Goal: Transaction & Acquisition: Obtain resource

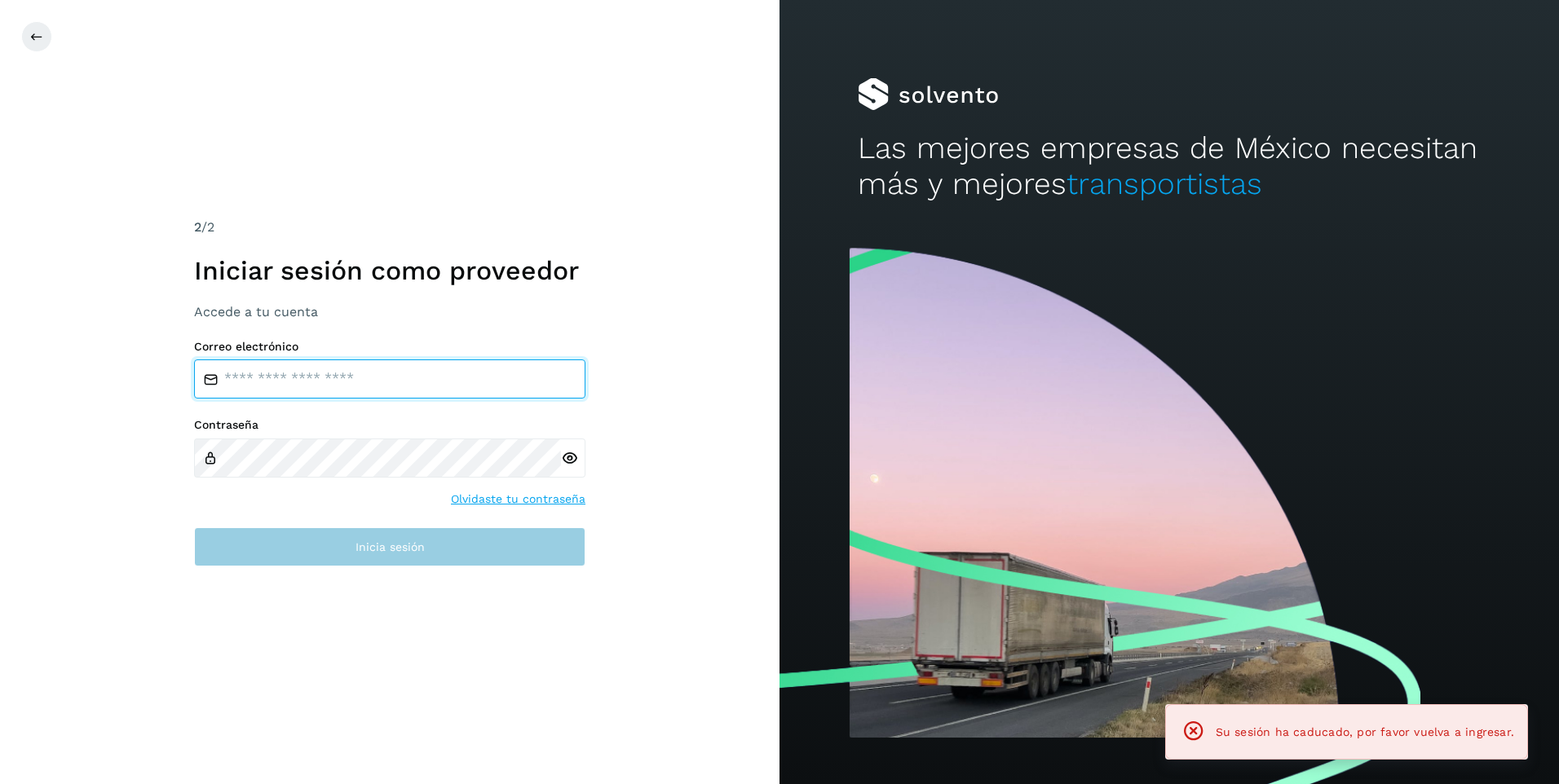
type input "**********"
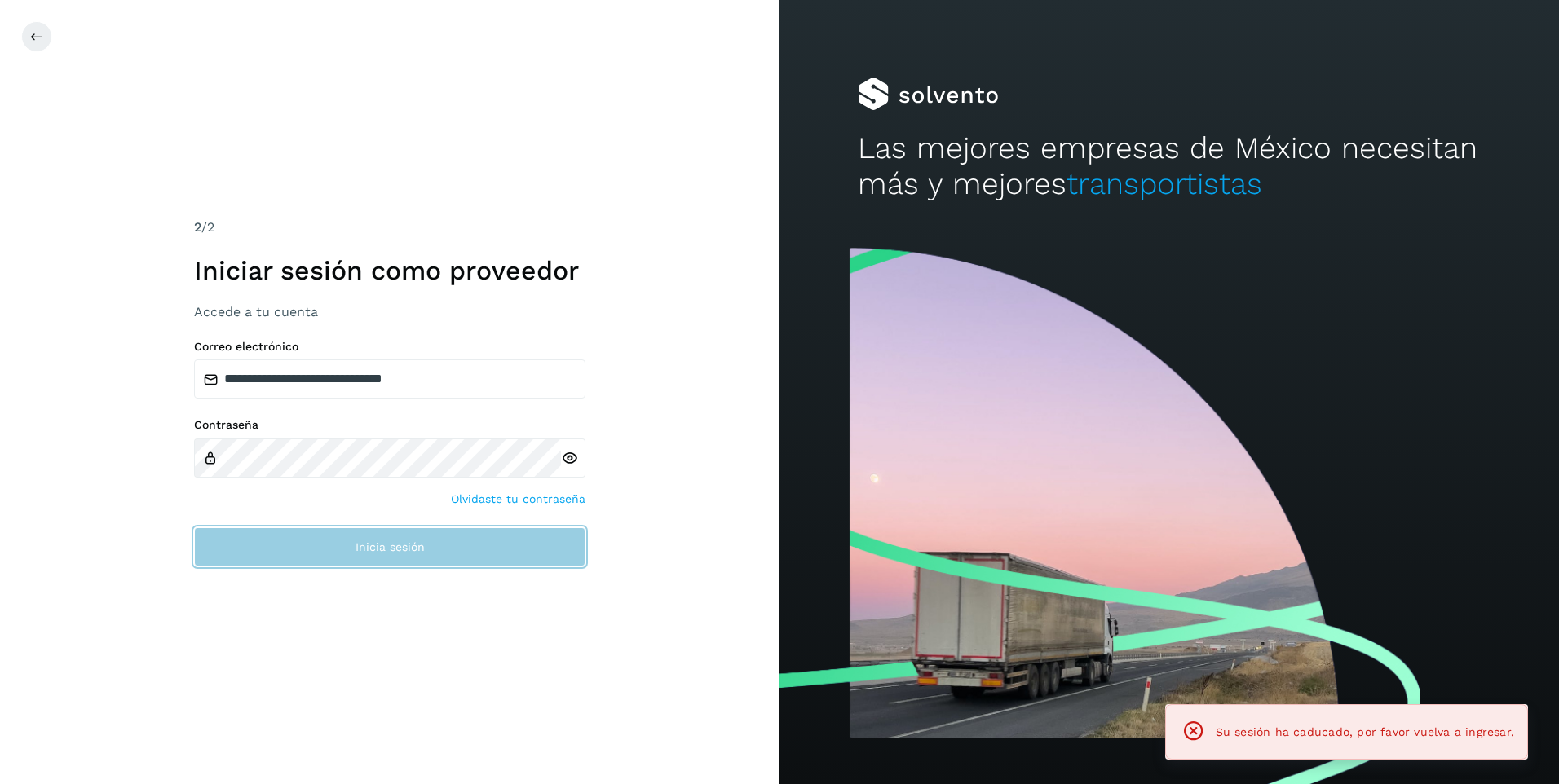
click at [356, 538] on button "Inicia sesión" at bounding box center [390, 547] width 392 height 39
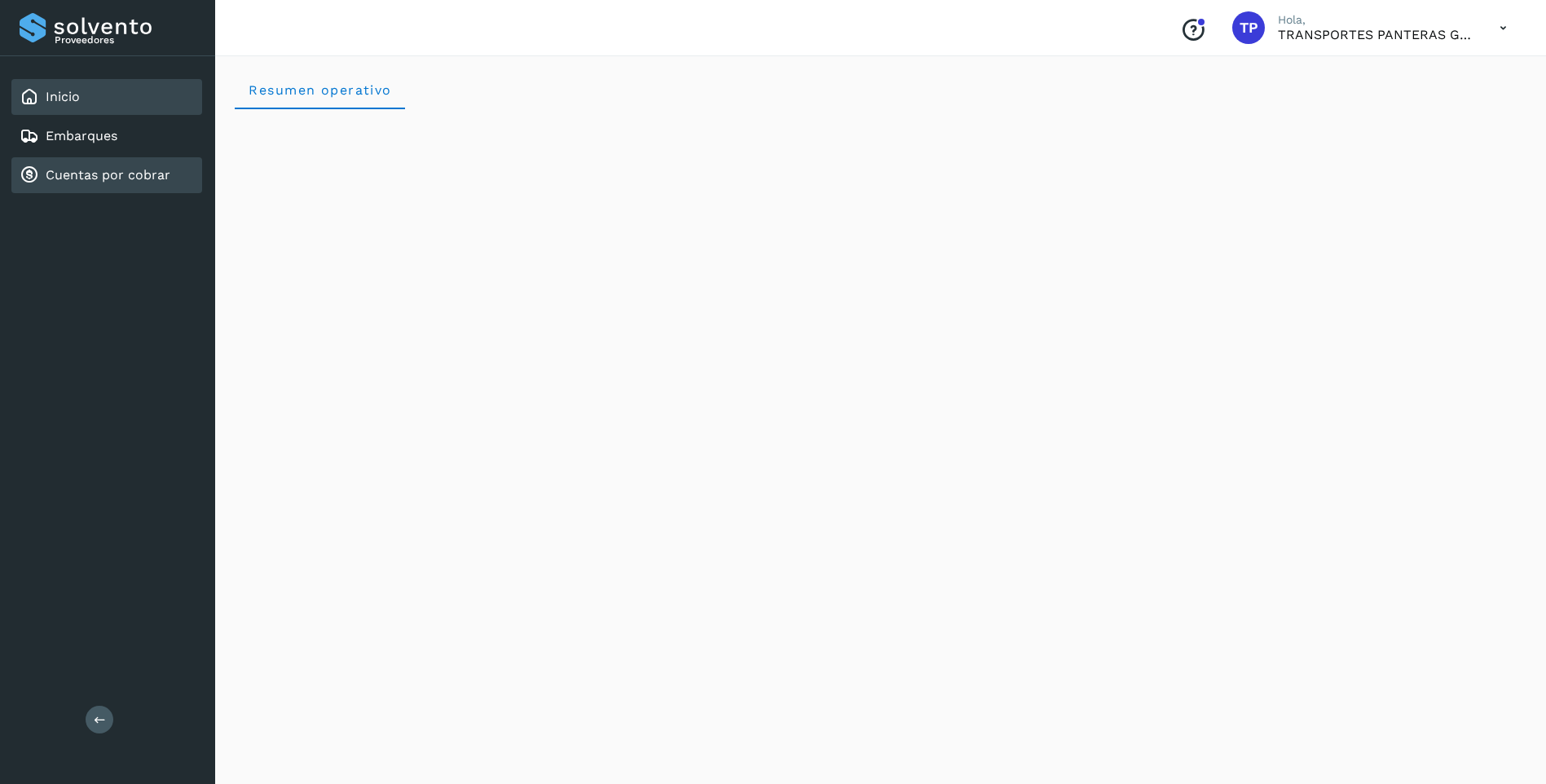
click at [84, 177] on link "Cuentas por cobrar" at bounding box center [108, 175] width 125 height 16
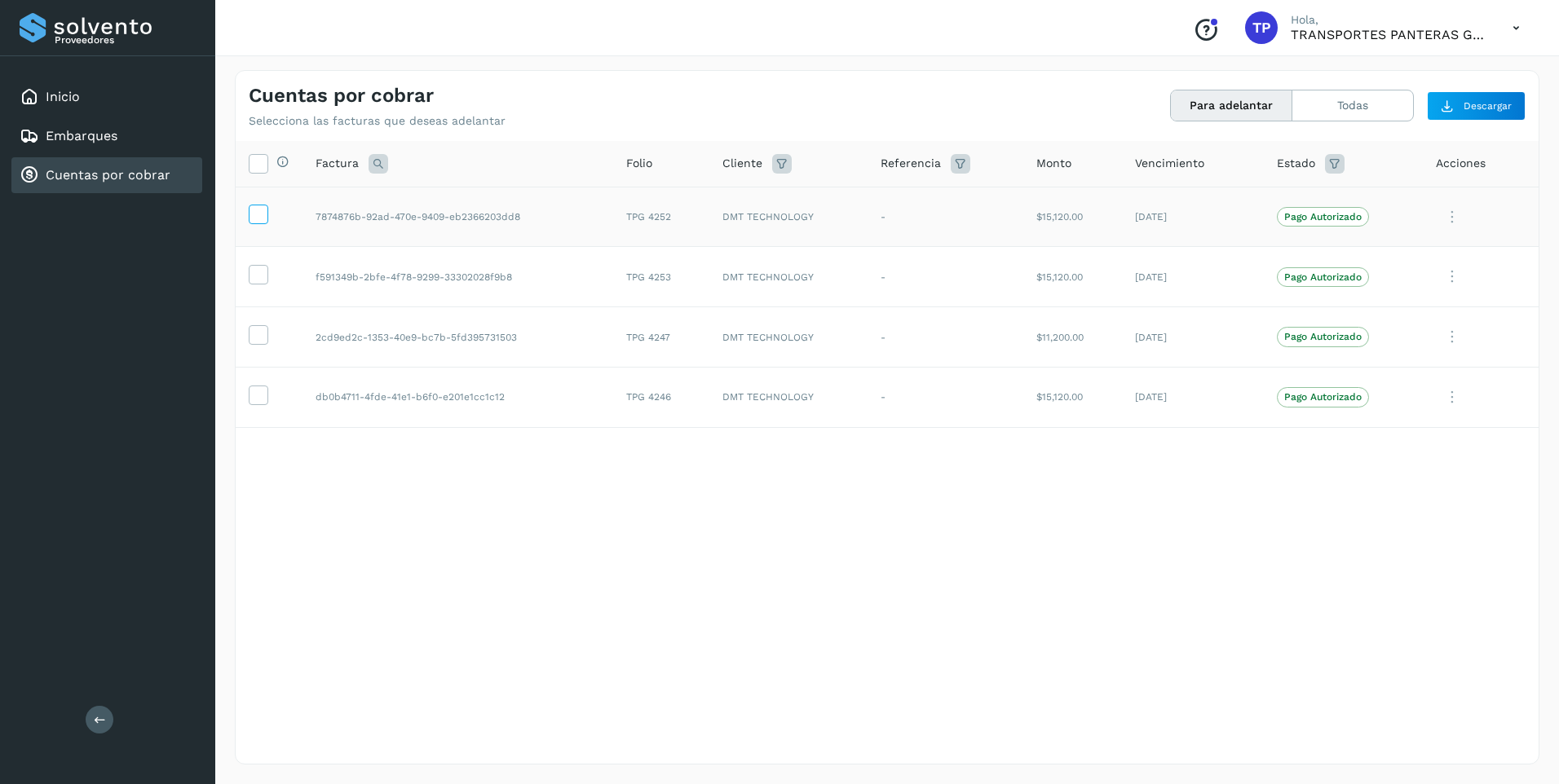
click at [259, 216] on icon at bounding box center [258, 213] width 17 height 17
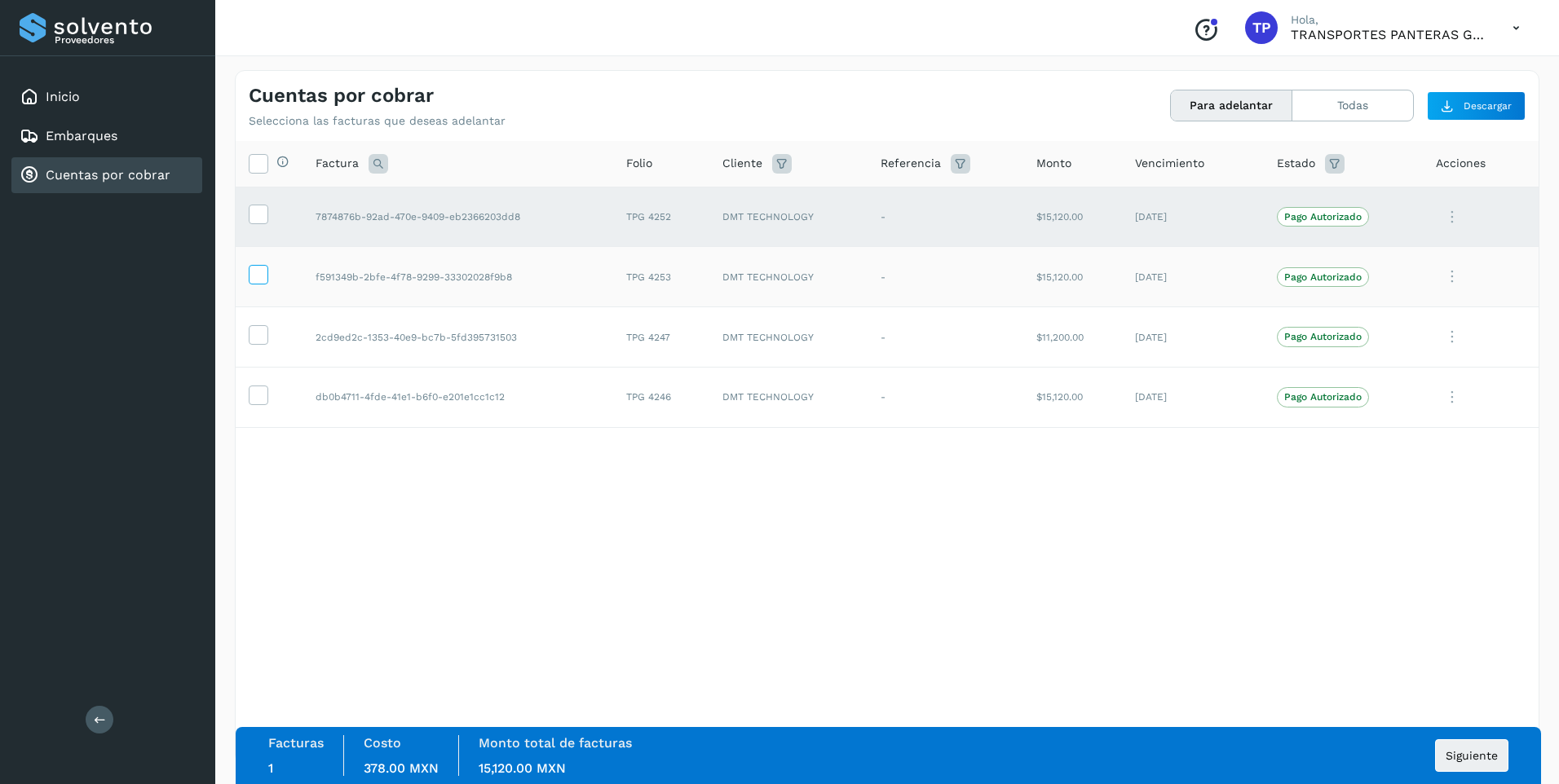
click at [262, 268] on icon at bounding box center [258, 273] width 17 height 17
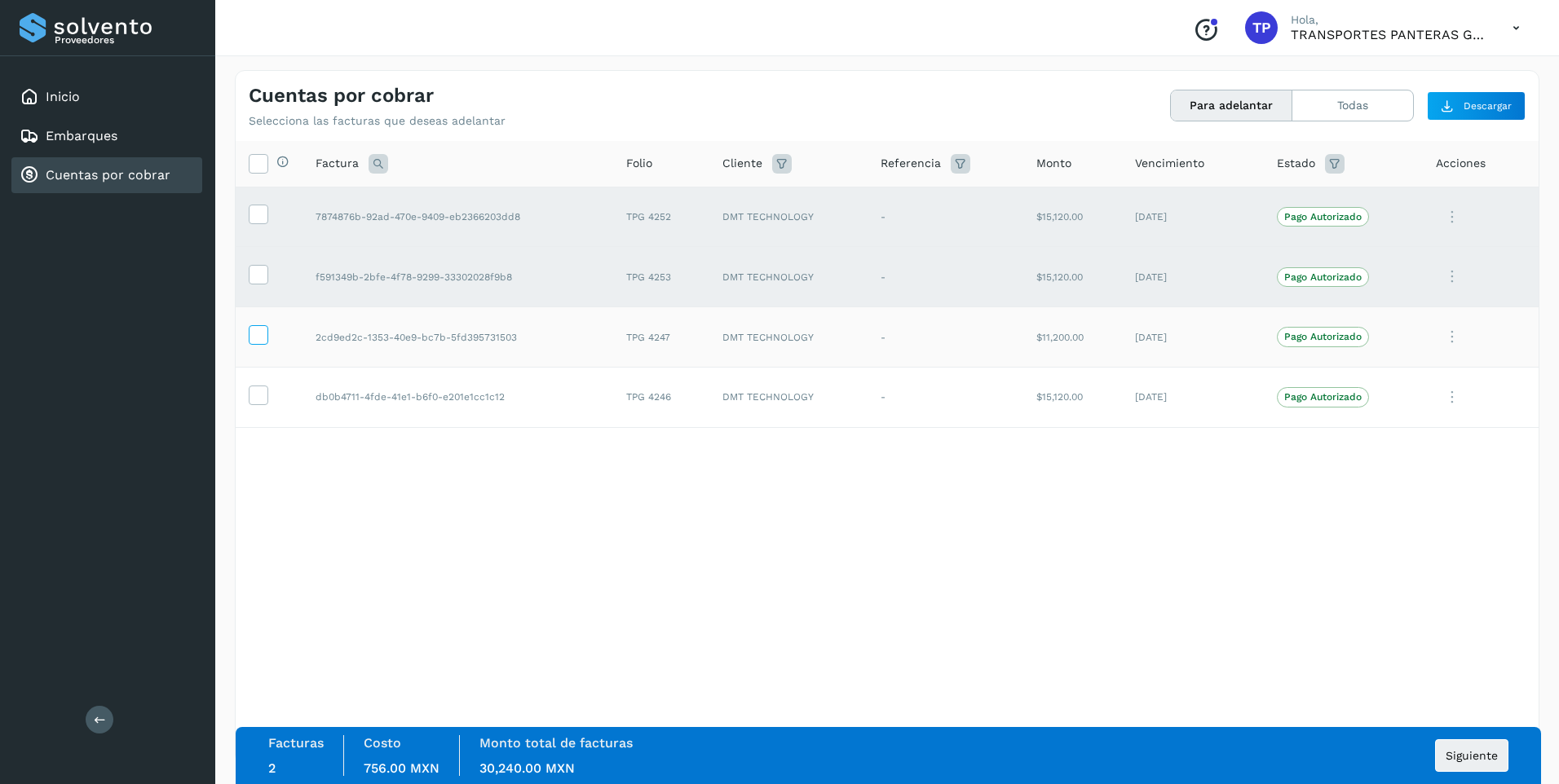
click at [262, 335] on icon at bounding box center [258, 334] width 17 height 17
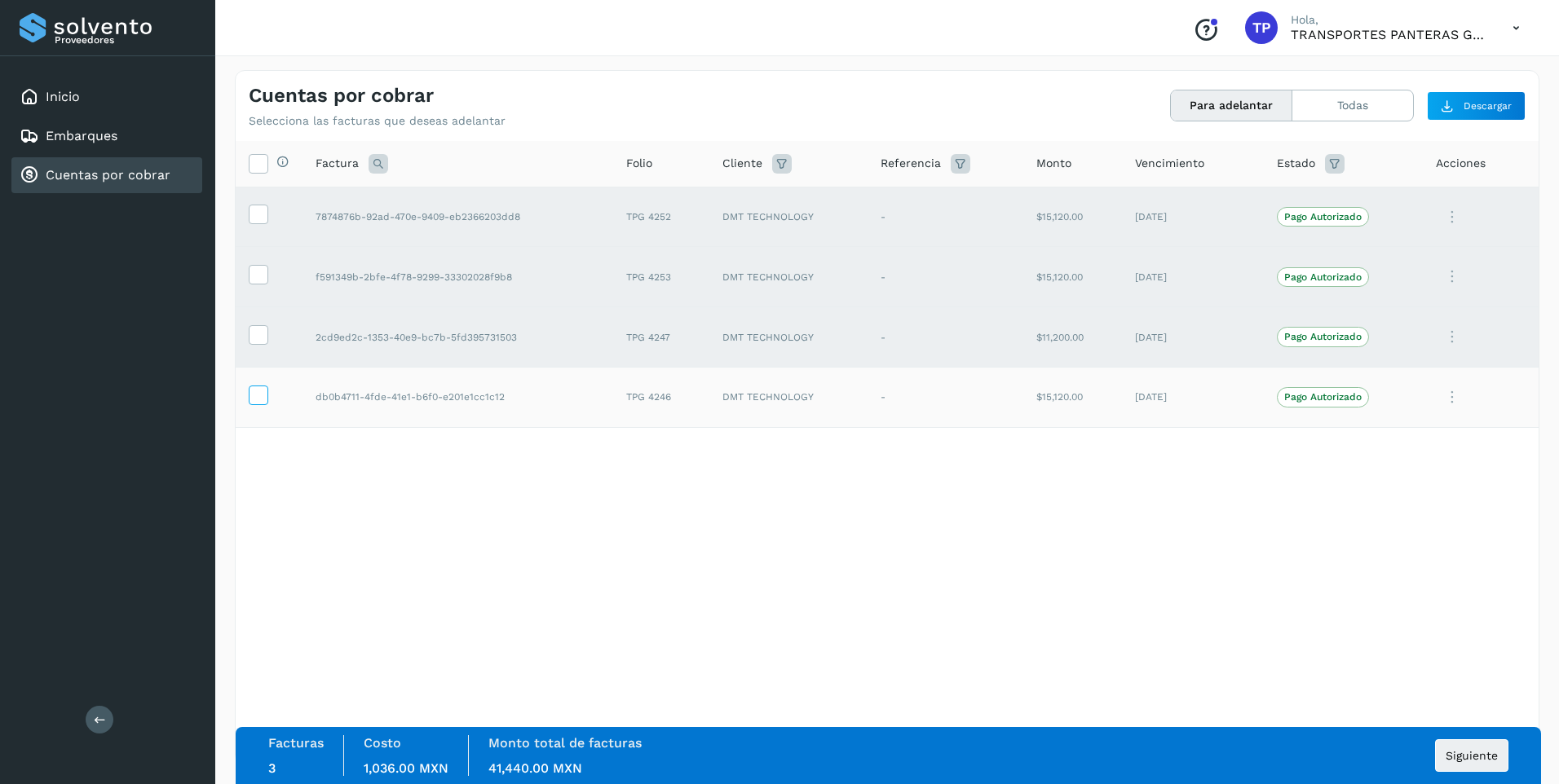
click at [254, 392] on icon at bounding box center [258, 394] width 17 height 17
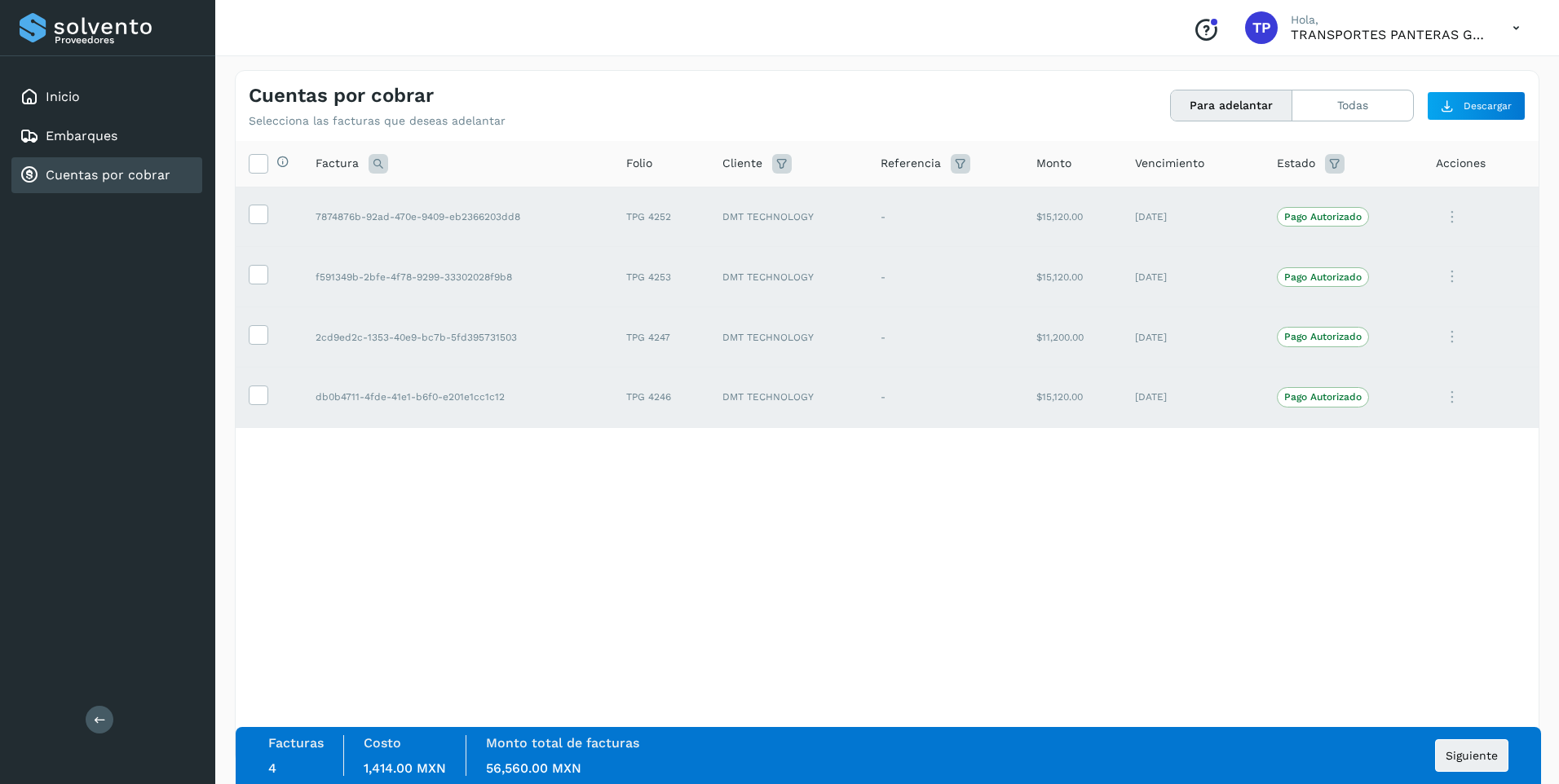
click at [589, 480] on div "Selecciona todas las facturas disponibles para adelanto Factura Folio Cliente R…" at bounding box center [887, 419] width 1304 height 556
click at [1476, 755] on span "Siguiente" at bounding box center [1472, 755] width 52 height 11
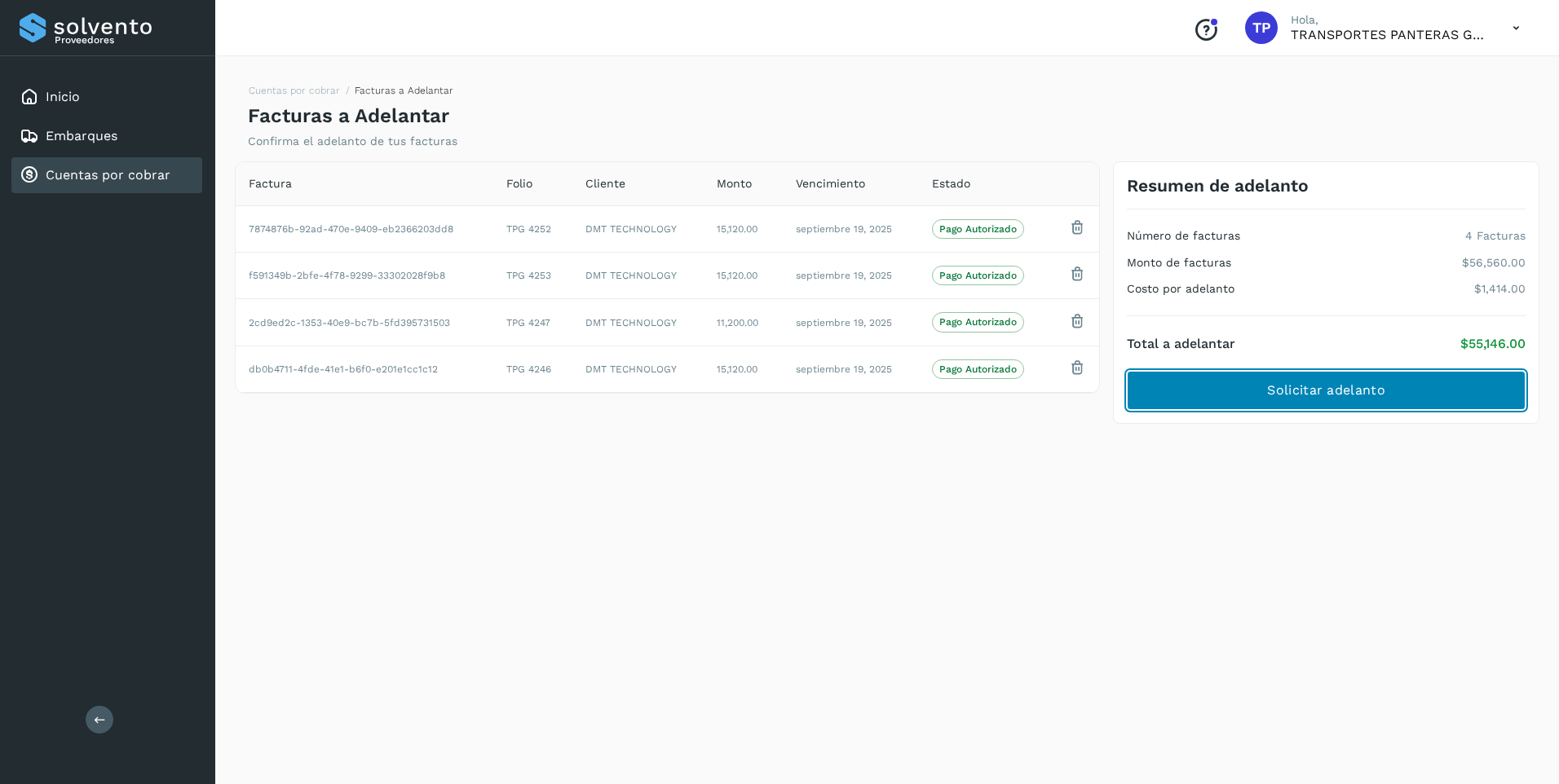
click at [1348, 383] on span "Solicitar adelanto" at bounding box center [1326, 391] width 118 height 18
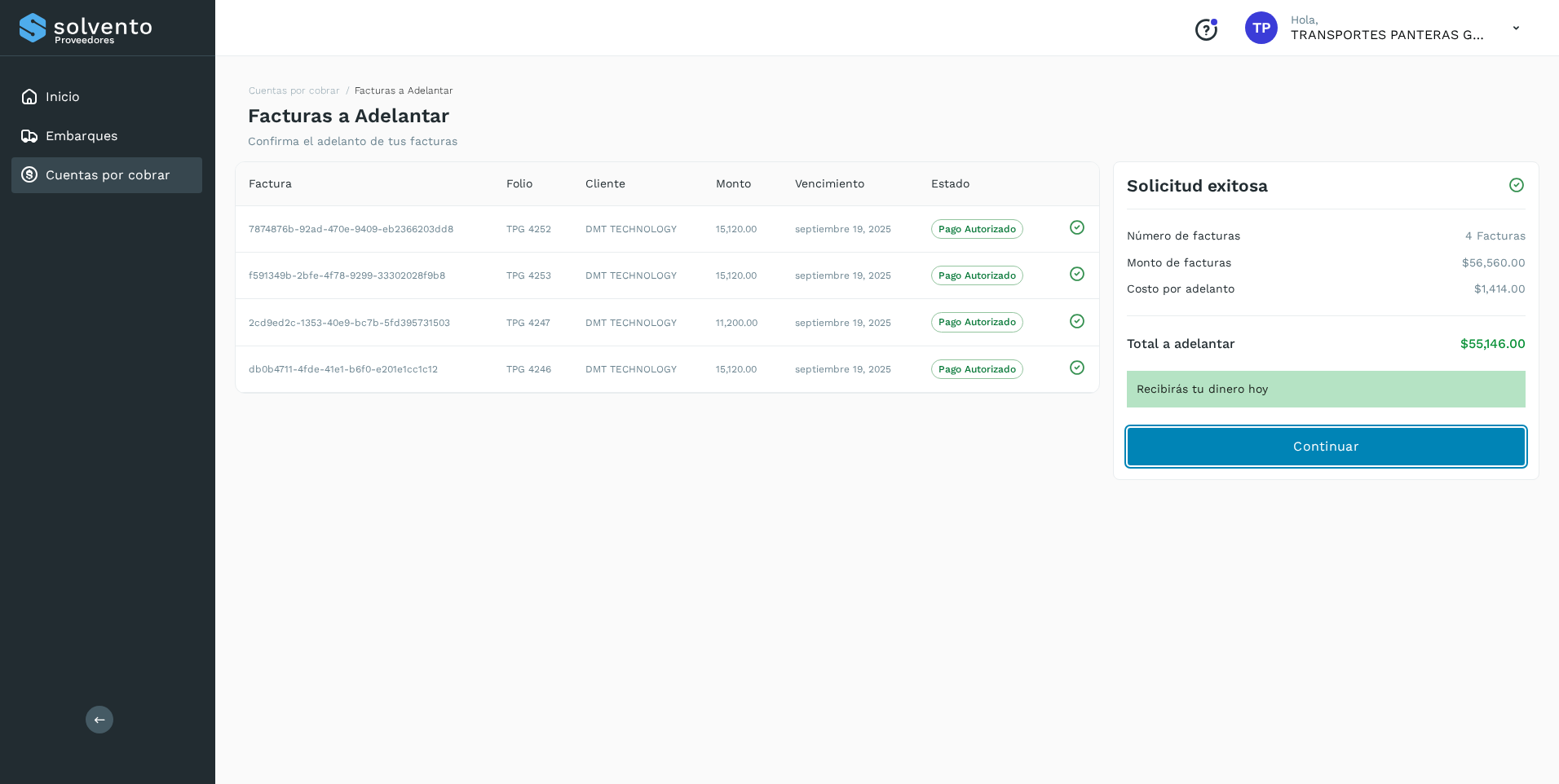
click at [1257, 441] on button "Continuar" at bounding box center [1326, 447] width 399 height 39
